Goal: Find specific page/section: Find specific page/section

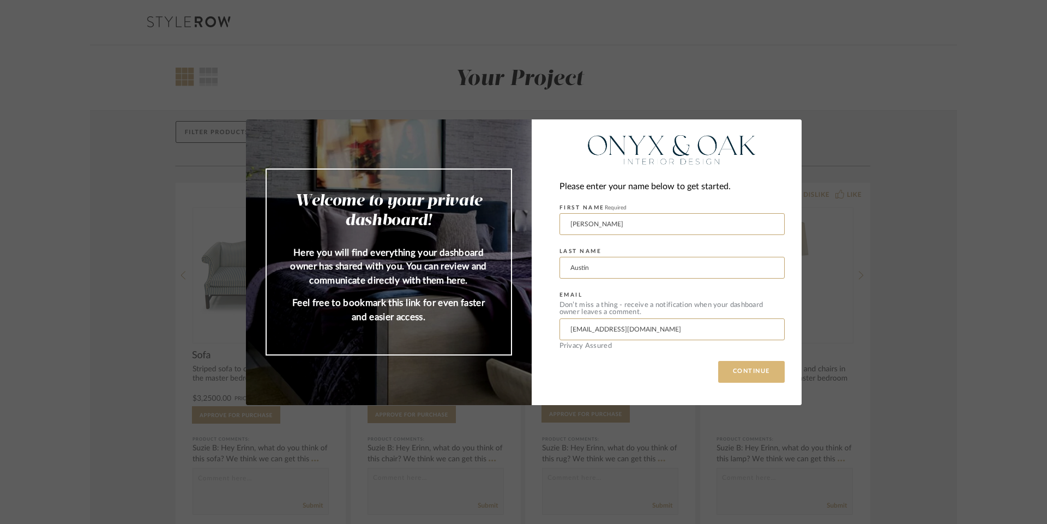
click at [742, 372] on button "CONTINUE" at bounding box center [751, 372] width 67 height 22
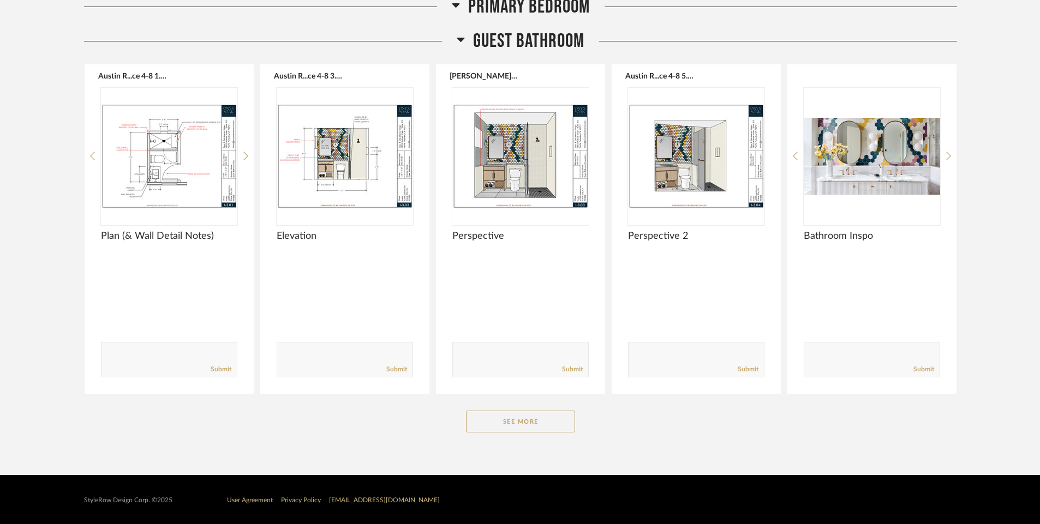
scroll to position [2229, 0]
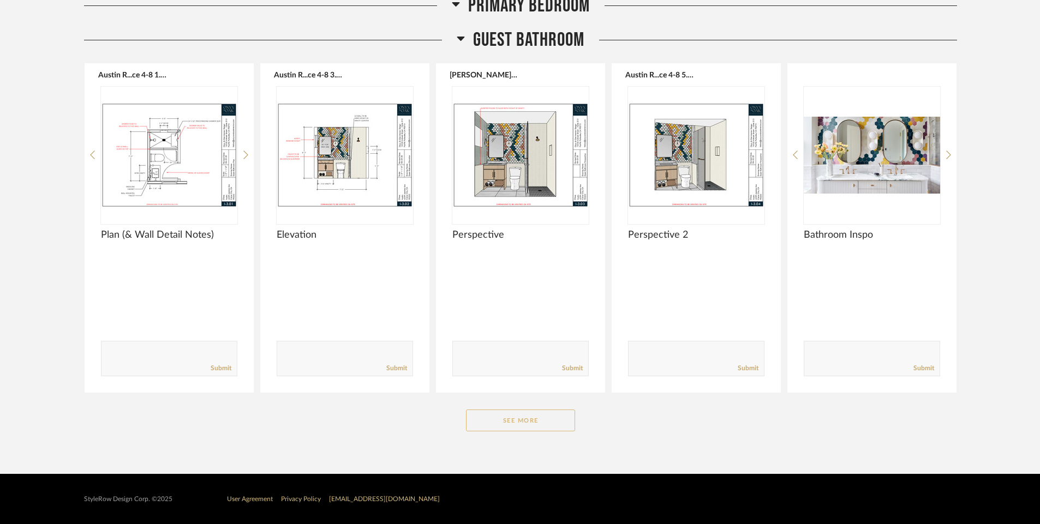
click at [533, 423] on button "See More" at bounding box center [520, 421] width 109 height 22
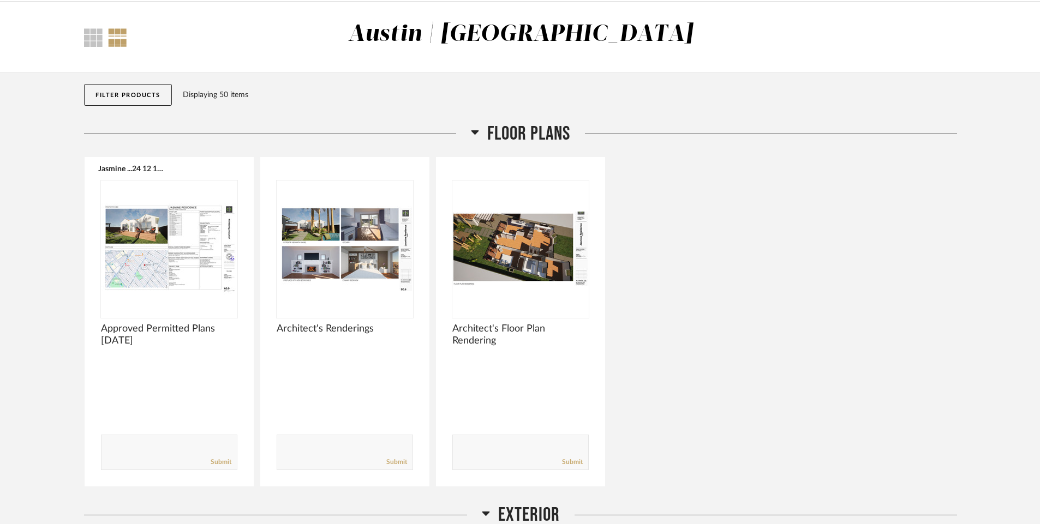
scroll to position [0, 0]
